Goal: Task Accomplishment & Management: Manage account settings

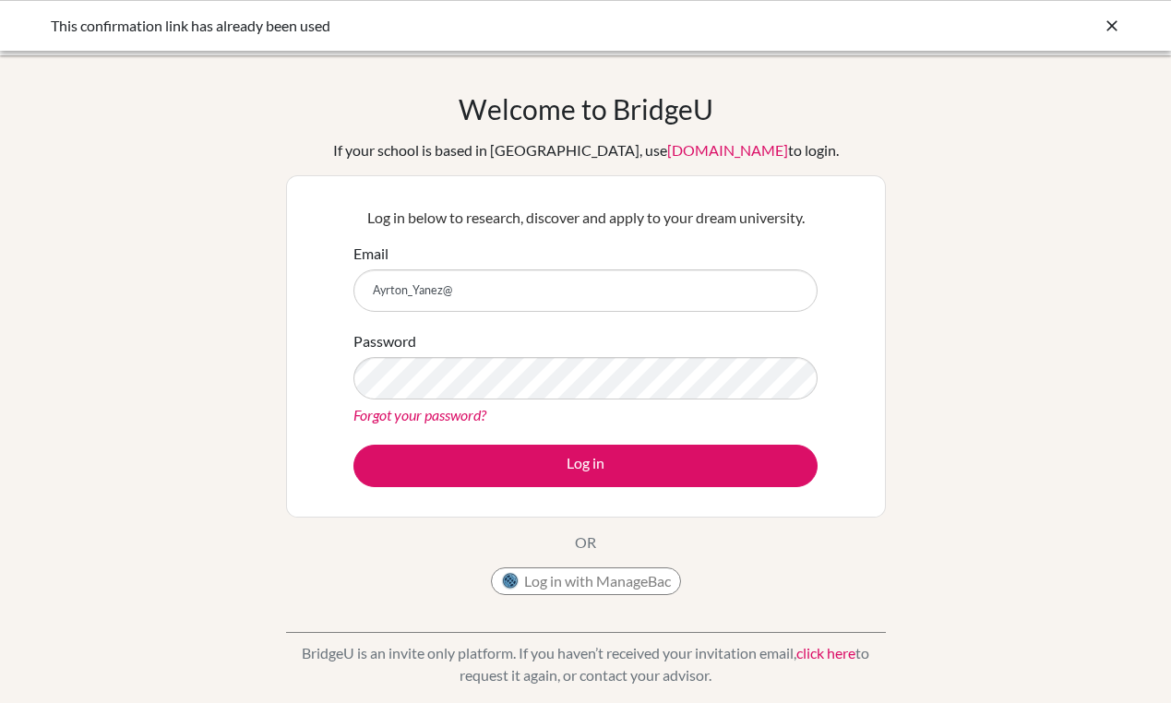
type input "Ayrton_Yanez@"
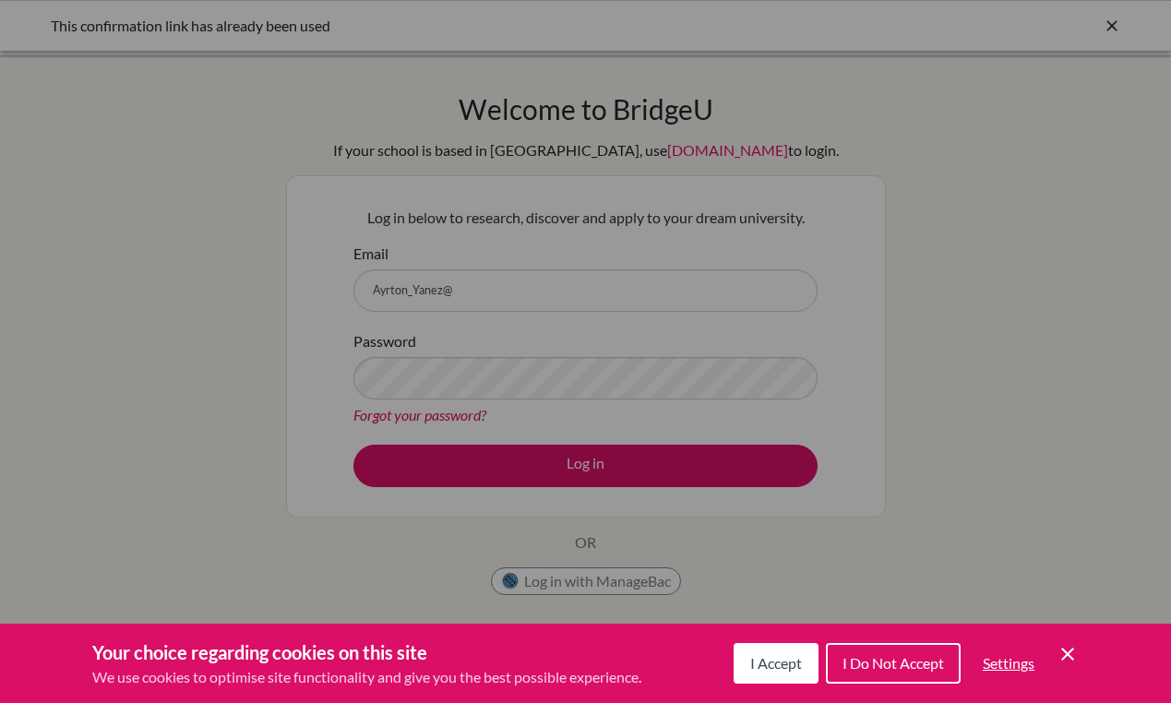
click at [581, 292] on div "Cookie Preferences" at bounding box center [585, 351] width 1171 height 703
click at [481, 263] on div "Cookie Preferences" at bounding box center [585, 351] width 1171 height 703
click at [481, 288] on div "Cookie Preferences" at bounding box center [585, 351] width 1171 height 703
click at [759, 651] on button "I Accept" at bounding box center [775, 663] width 85 height 41
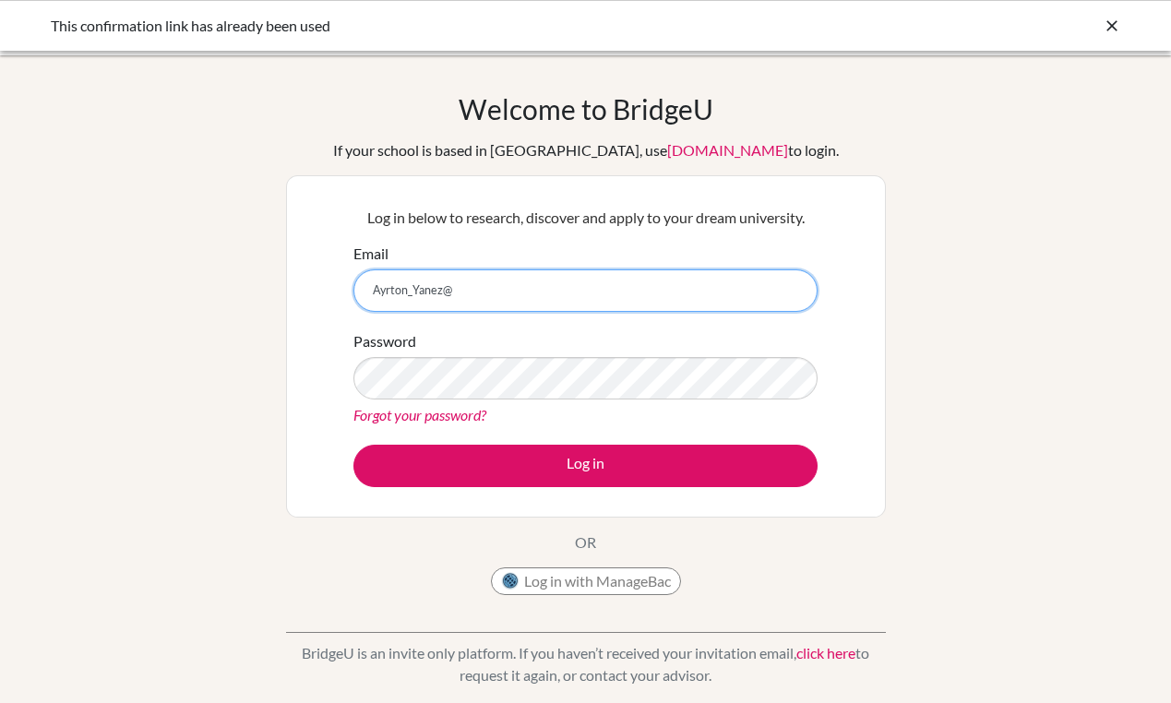
click at [537, 280] on input "Ayrton_Yanez@" at bounding box center [585, 290] width 464 height 42
click at [530, 282] on input "Ayrton_Yanez@" at bounding box center [585, 290] width 464 height 42
type input "Ayrton_Yanez@menorsam.edu.ec"
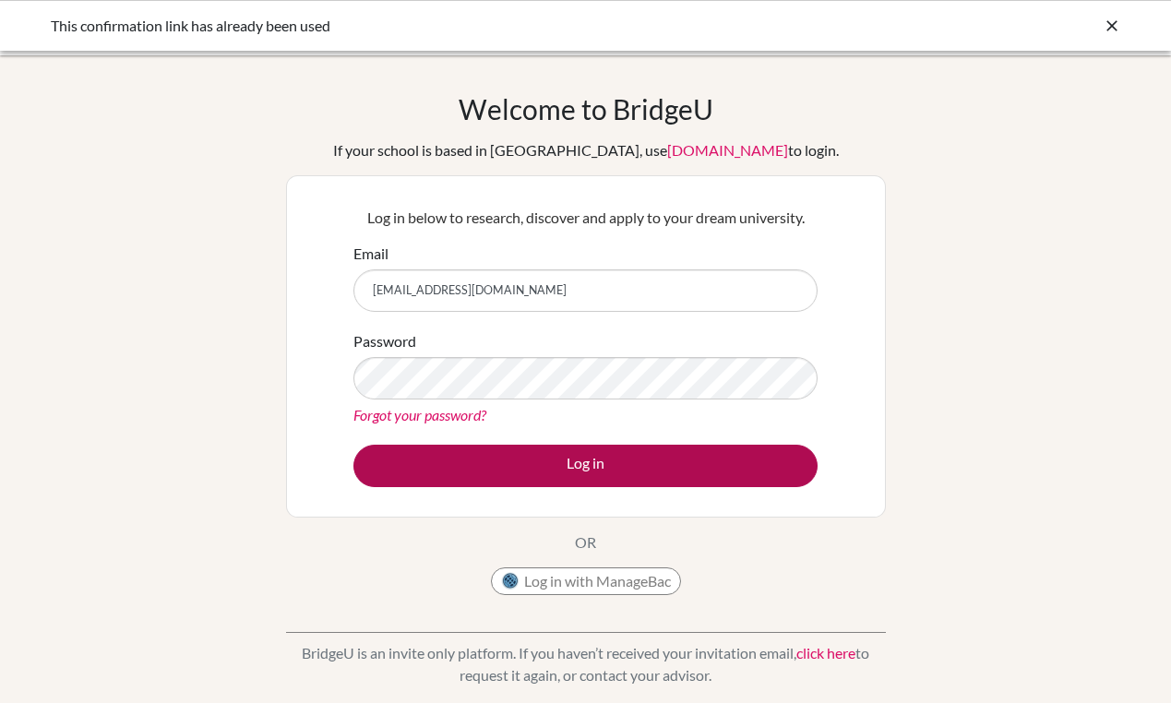
click at [765, 469] on button "Log in" at bounding box center [585, 466] width 464 height 42
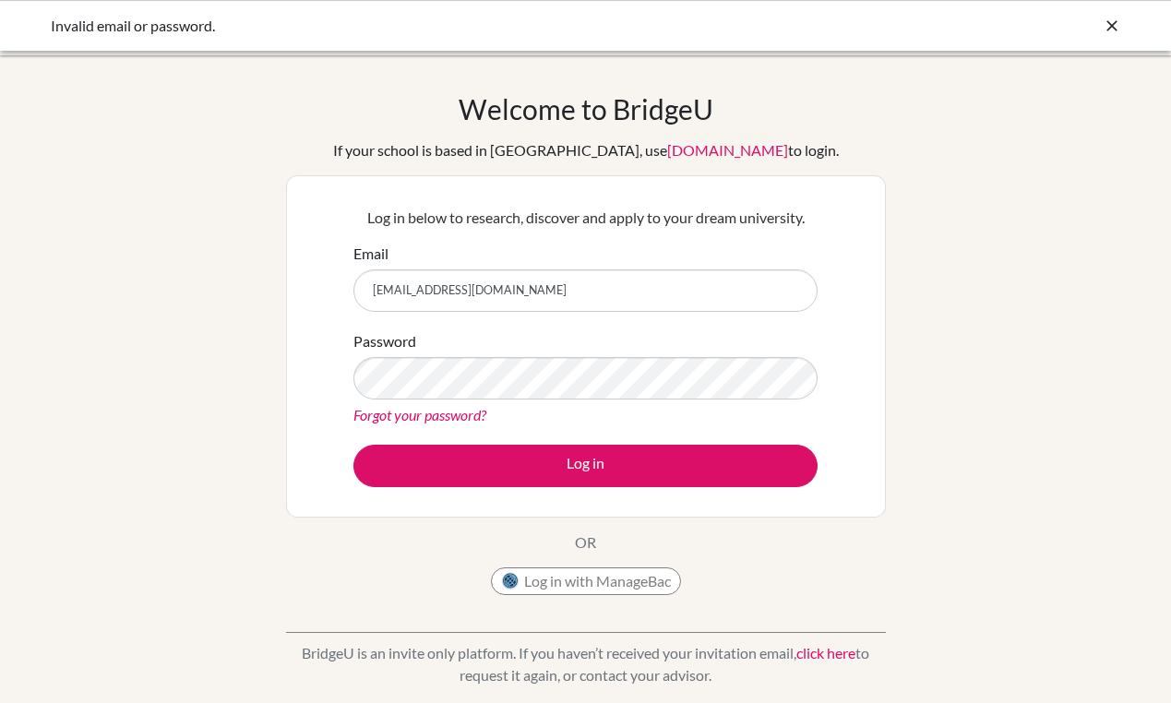
click at [908, 327] on div "Welcome to BridgeU If your school is based in China, use app.bridge-u.com.cn to…" at bounding box center [585, 393] width 1171 height 603
type input "ayrton_yanez@menorsam.edu.ec"
click at [585, 465] on button "Log in" at bounding box center [585, 466] width 464 height 42
click at [698, 224] on p "Log in below to research, discover and apply to your dream university." at bounding box center [585, 218] width 464 height 22
click at [907, 445] on div "Welcome to BridgeU If your school is based in China, use app.bridge-u.com.cn to…" at bounding box center [585, 393] width 1171 height 603
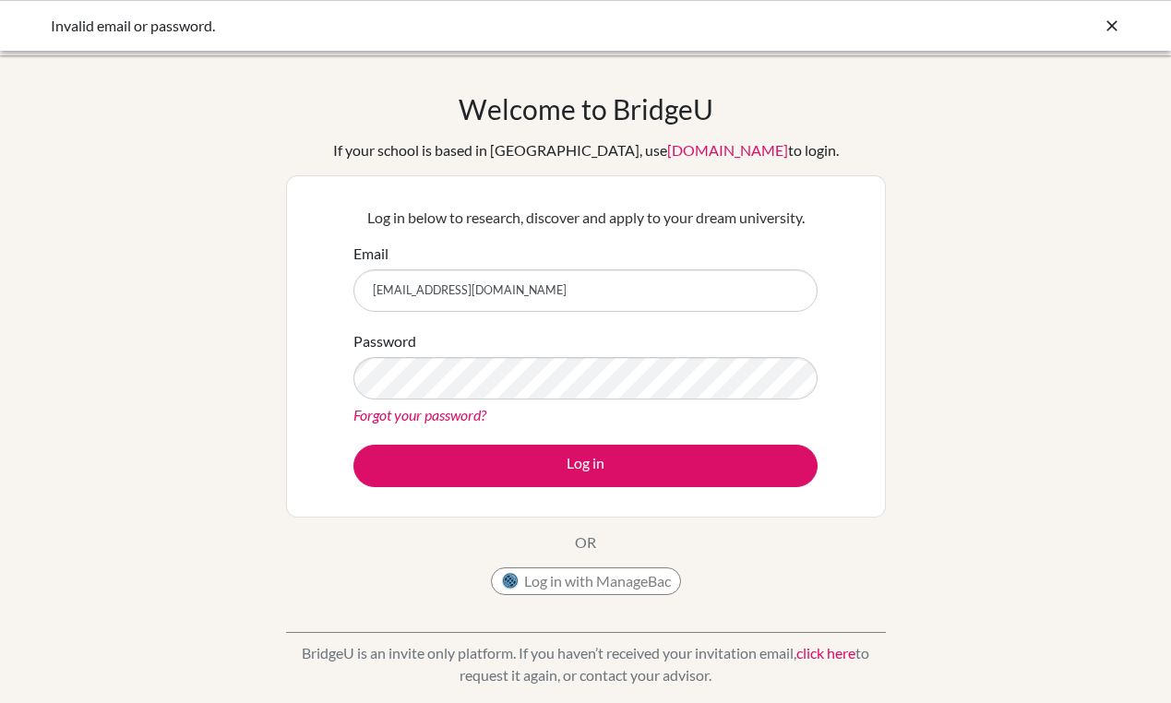
click at [932, 397] on div "Welcome to BridgeU If your school is based in China, use app.bridge-u.com.cn to…" at bounding box center [585, 393] width 1171 height 603
click at [419, 423] on div "Forgot your password?" at bounding box center [585, 415] width 464 height 22
click at [424, 420] on link "Forgot your password?" at bounding box center [419, 415] width 133 height 18
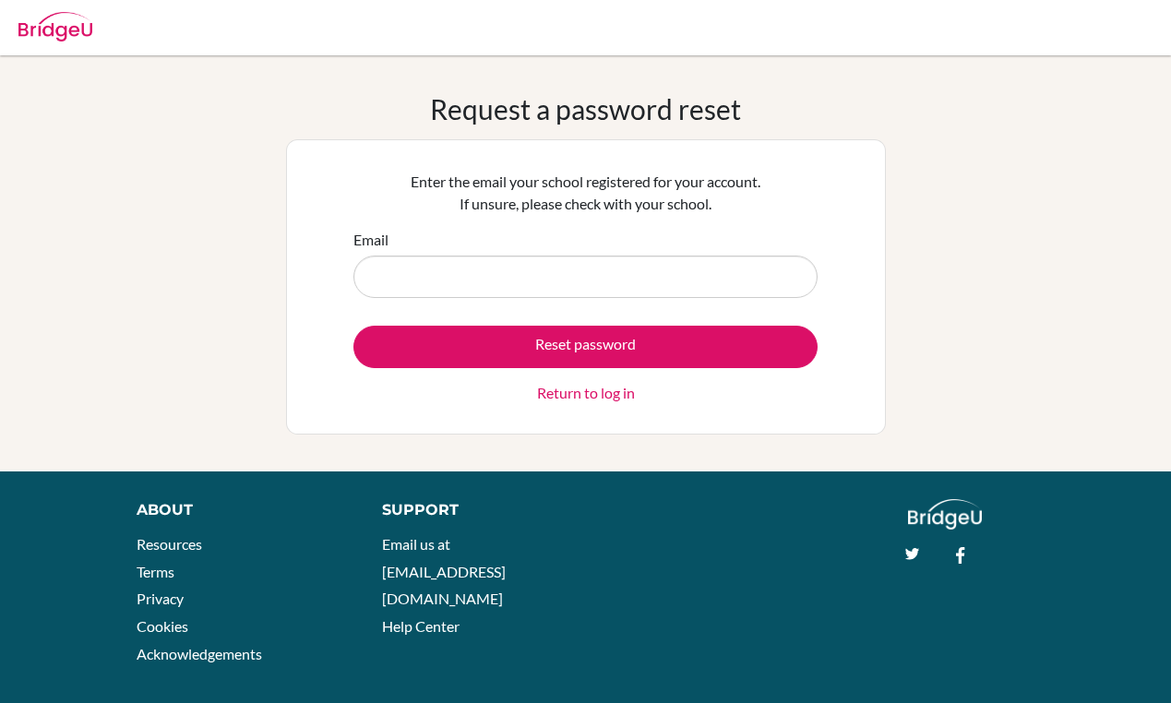
click at [649, 286] on input "Email" at bounding box center [585, 277] width 464 height 42
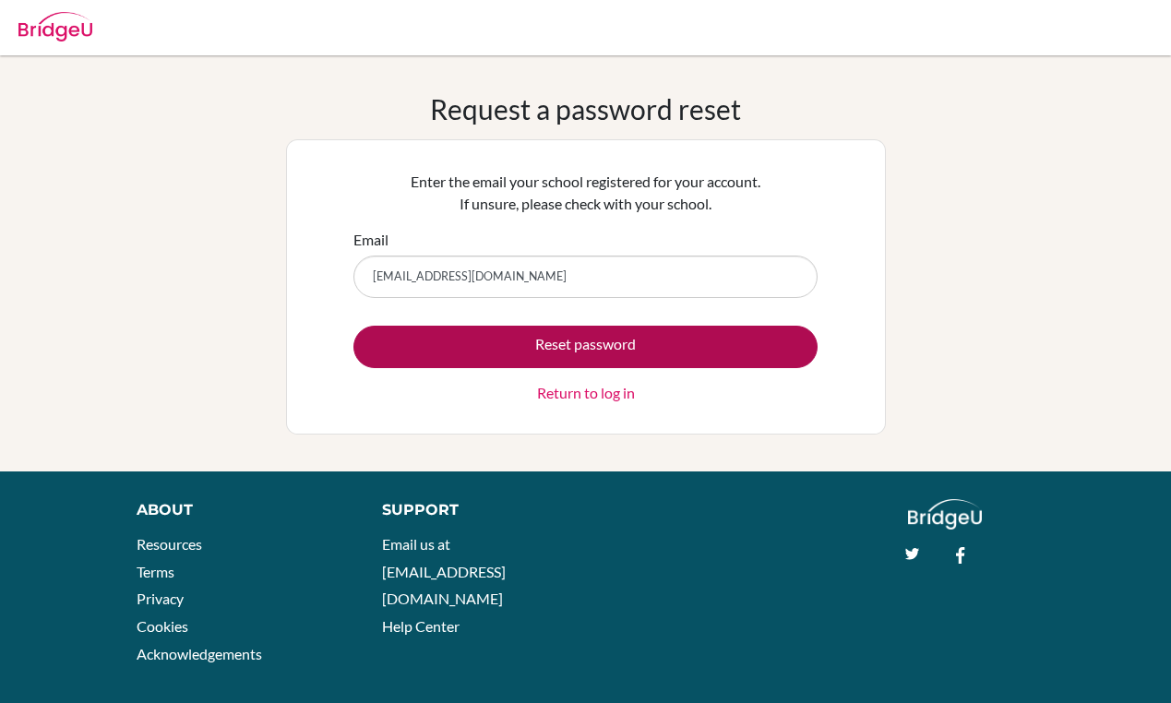
type input "[EMAIL_ADDRESS][DOMAIN_NAME]"
click at [692, 342] on button "Reset password" at bounding box center [585, 347] width 464 height 42
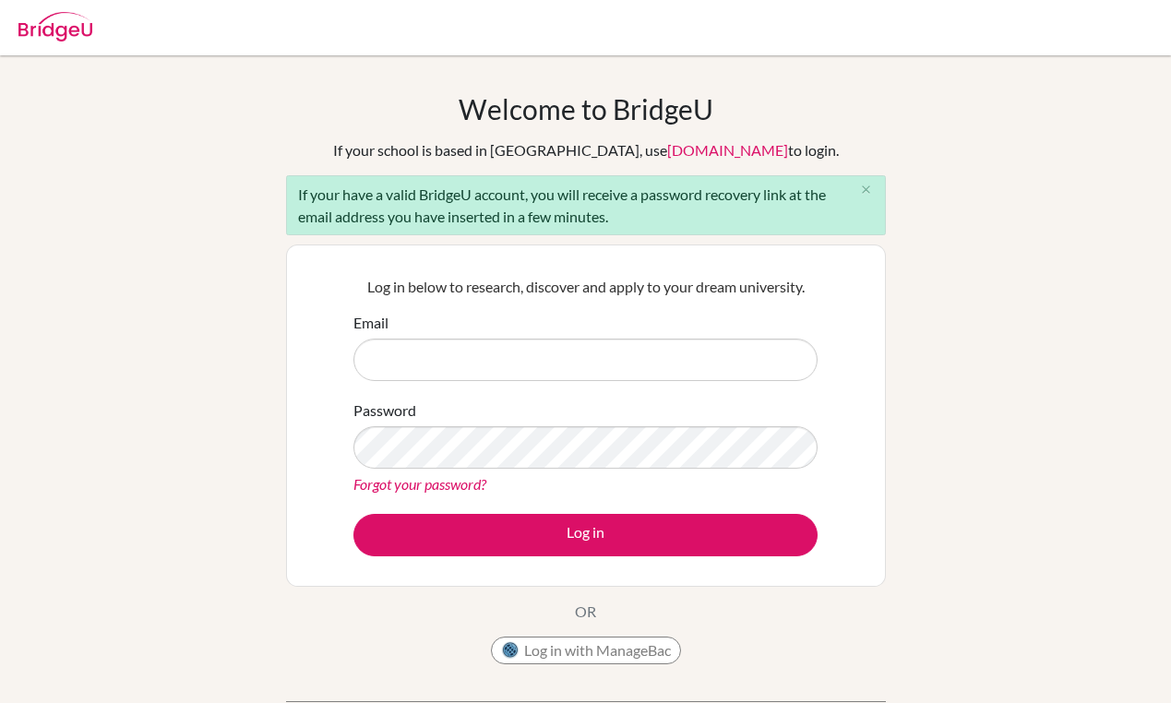
click at [921, 274] on div "Welcome to [GEOGRAPHIC_DATA] If your school is based in [GEOGRAPHIC_DATA], use …" at bounding box center [585, 428] width 1171 height 672
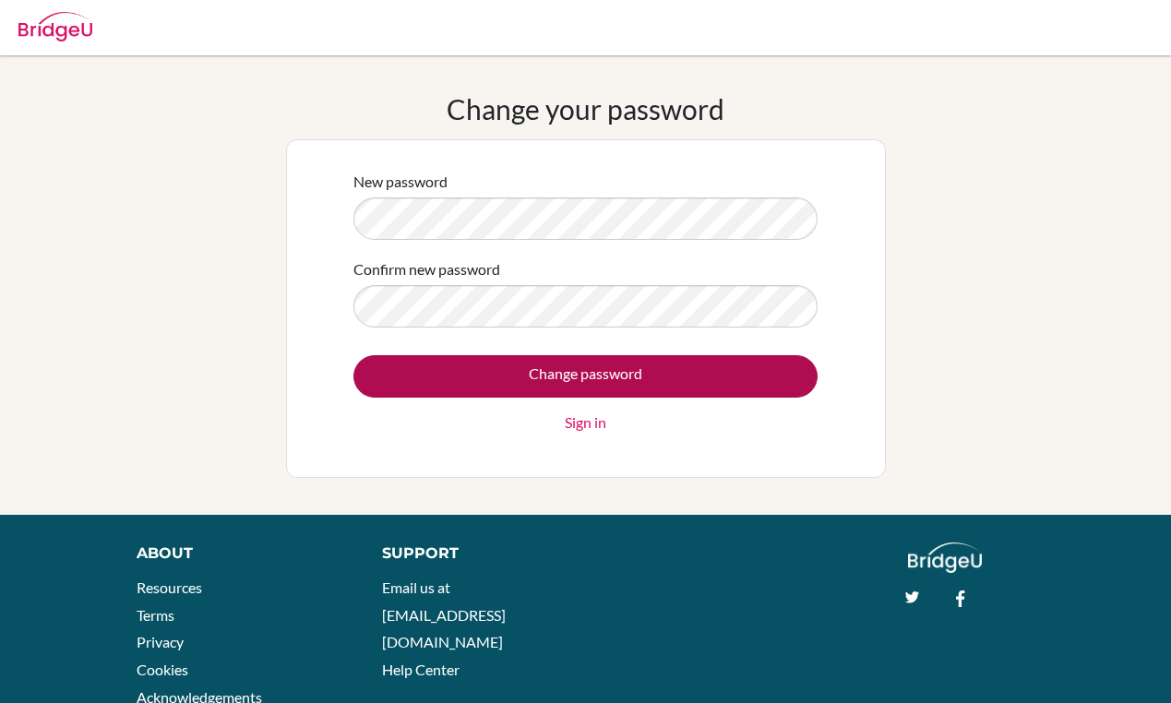
click at [530, 362] on input "Change password" at bounding box center [585, 376] width 464 height 42
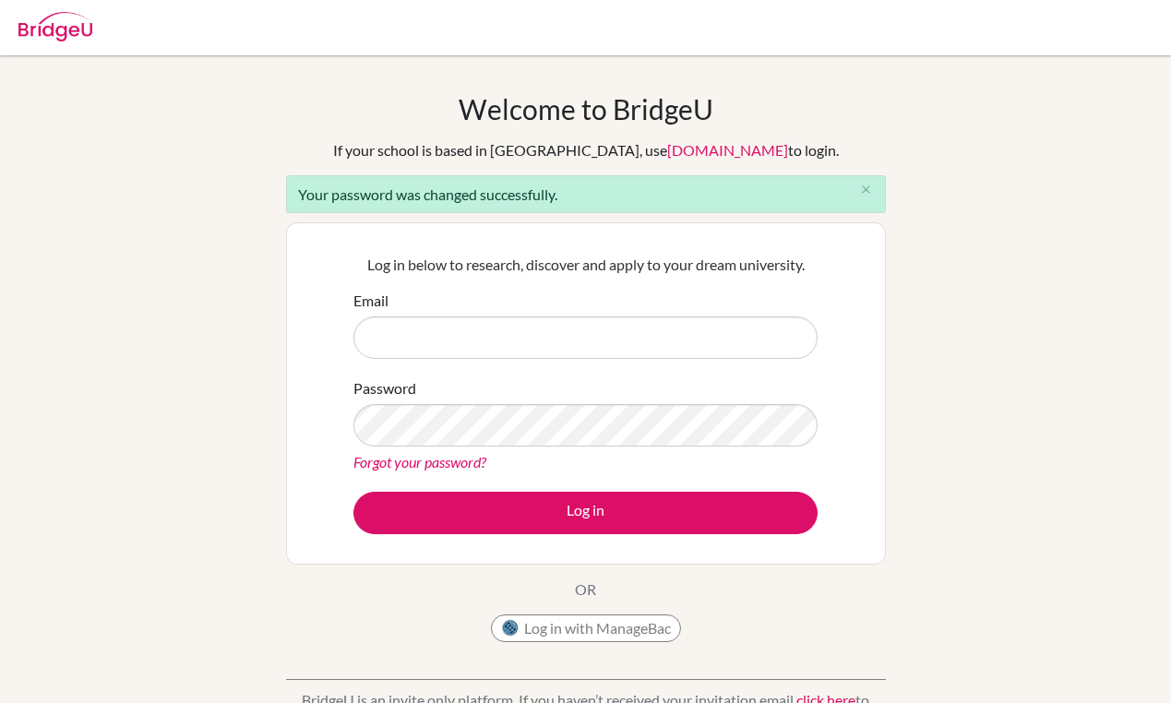
click at [531, 313] on div "Email" at bounding box center [585, 324] width 464 height 69
click at [520, 332] on input "Email" at bounding box center [585, 337] width 464 height 42
type input "[EMAIL_ADDRESS][DOMAIN_NAME]"
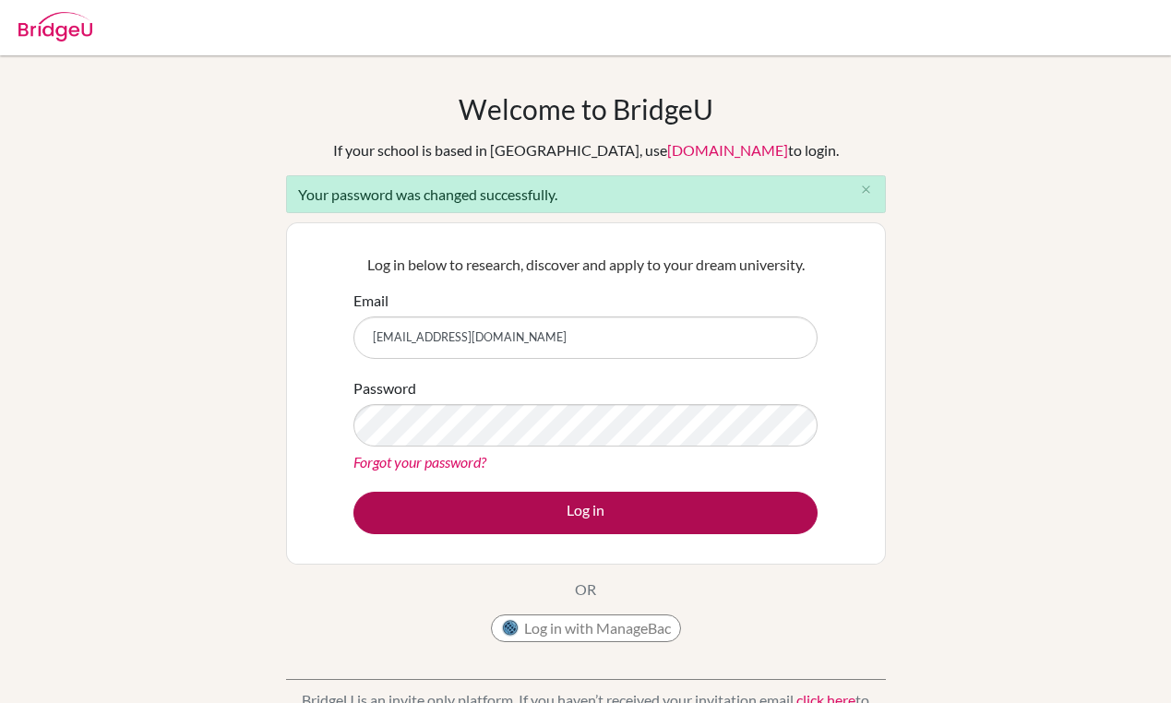
click at [666, 501] on button "Log in" at bounding box center [585, 513] width 464 height 42
